Goal: Information Seeking & Learning: Learn about a topic

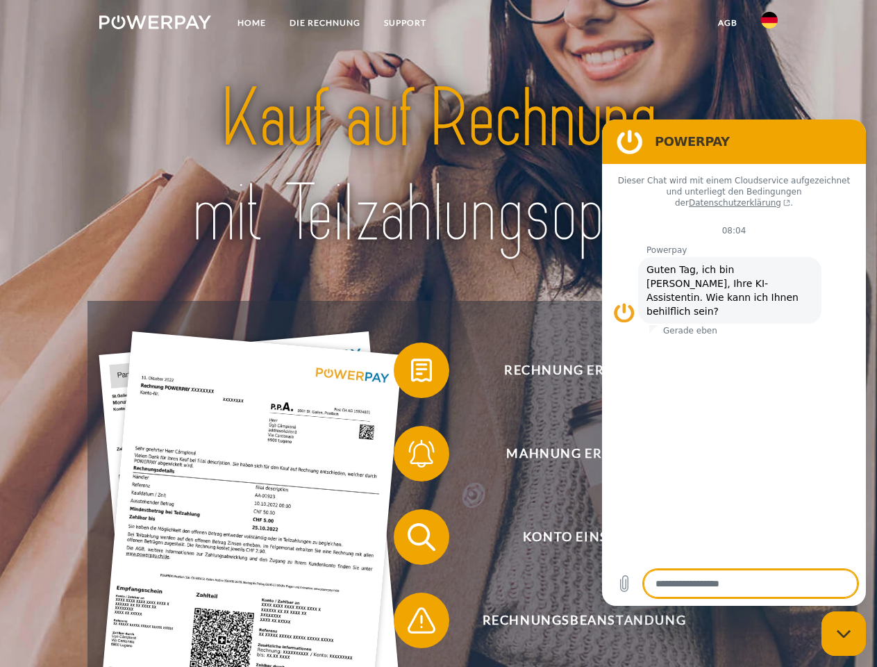
click at [155, 24] on img at bounding box center [155, 22] width 112 height 14
click at [769, 24] on img at bounding box center [769, 20] width 17 height 17
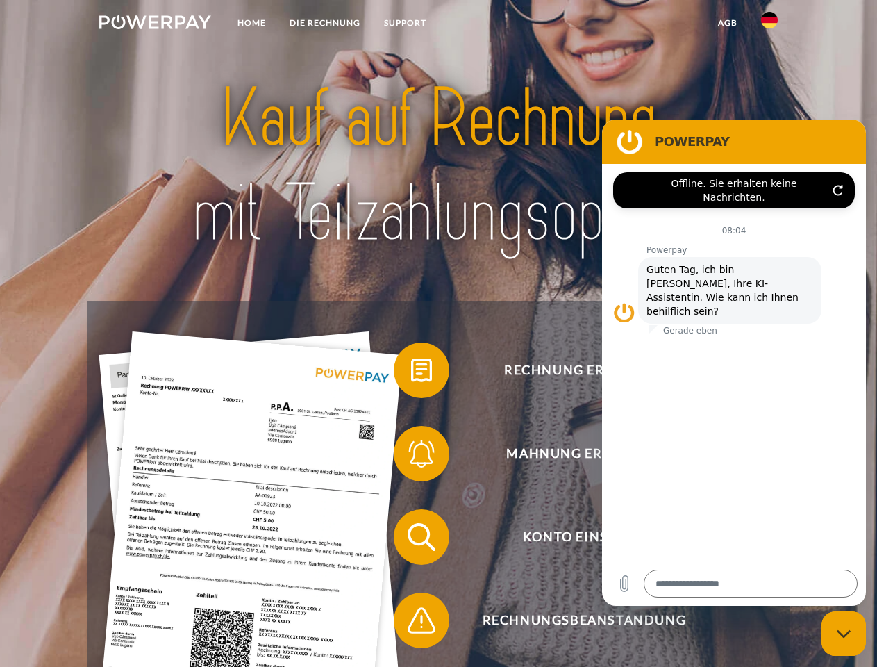
click at [727, 23] on link "agb" at bounding box center [727, 22] width 43 height 25
click at [411, 373] on span at bounding box center [400, 369] width 69 height 69
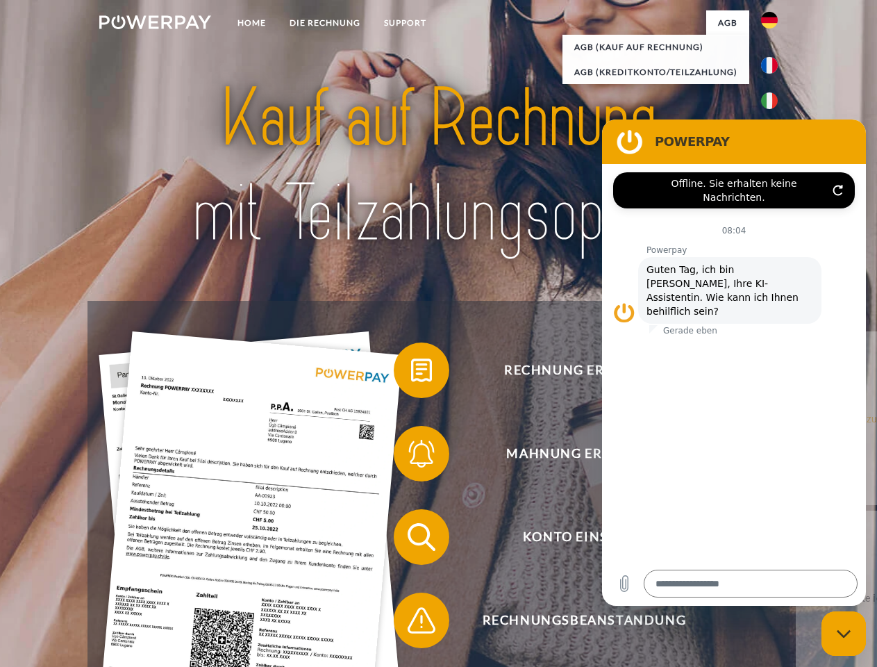
click at [411, 456] on div "Rechnung erhalten? Mahnung erhalten? Konto einsehen" at bounding box center [437, 579] width 701 height 556
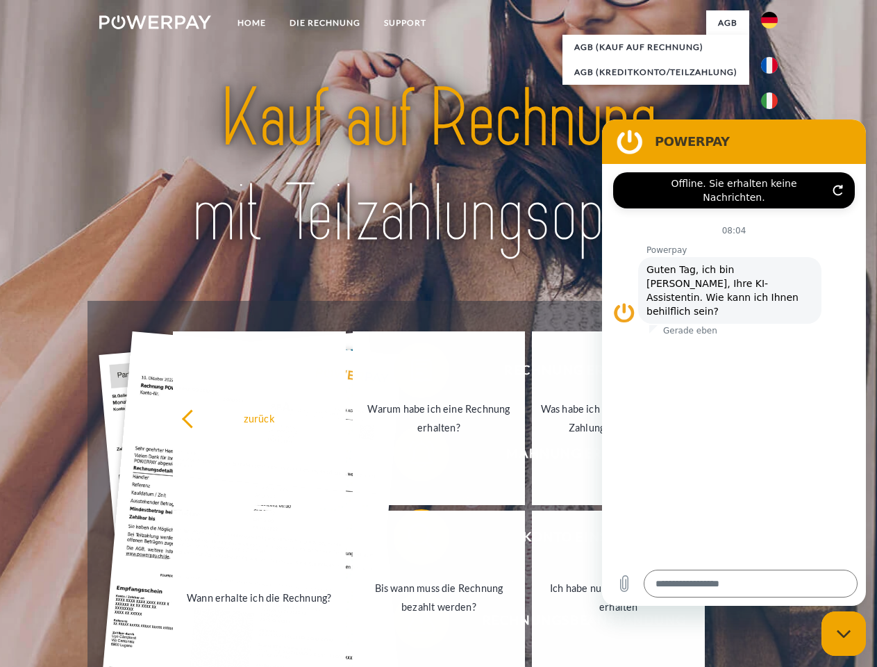
click at [411, 540] on link "Bis wann muss die Rechnung bezahlt werden?" at bounding box center [439, 597] width 173 height 174
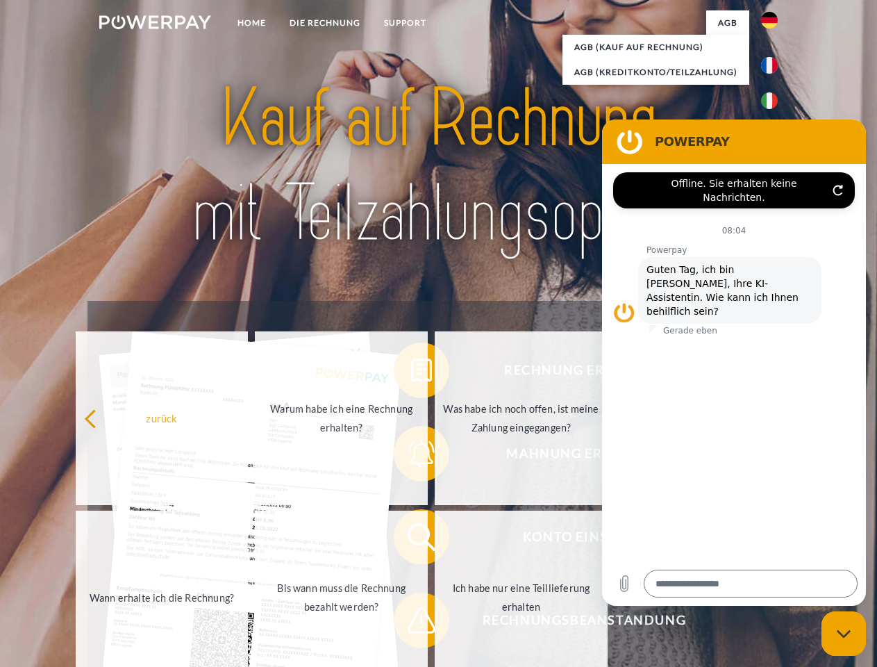
click at [411, 623] on span at bounding box center [400, 619] width 69 height 69
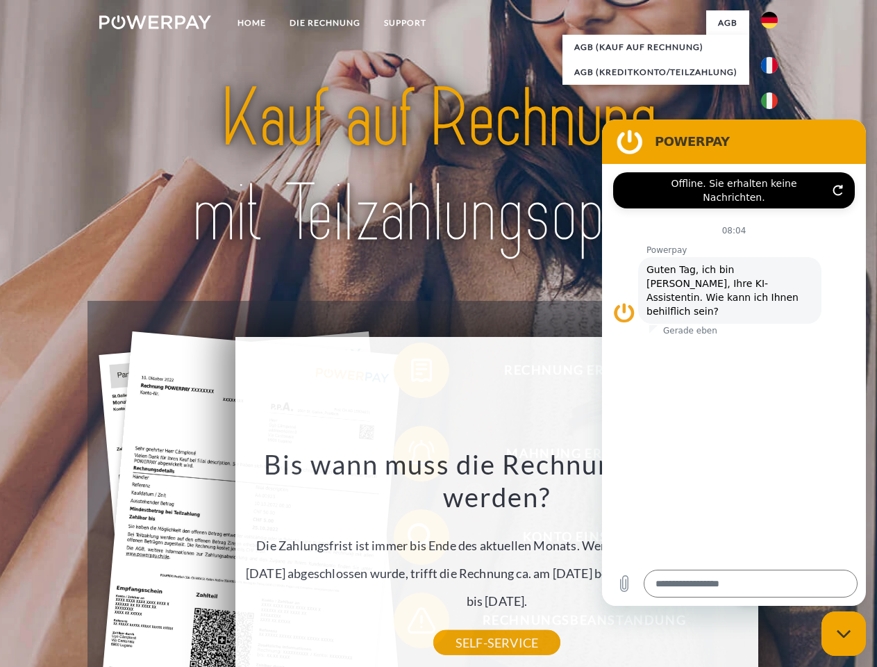
click at [844, 633] on icon "Messaging-Fenster schließen" at bounding box center [844, 633] width 15 height 9
type textarea "*"
